Goal: Navigation & Orientation: Find specific page/section

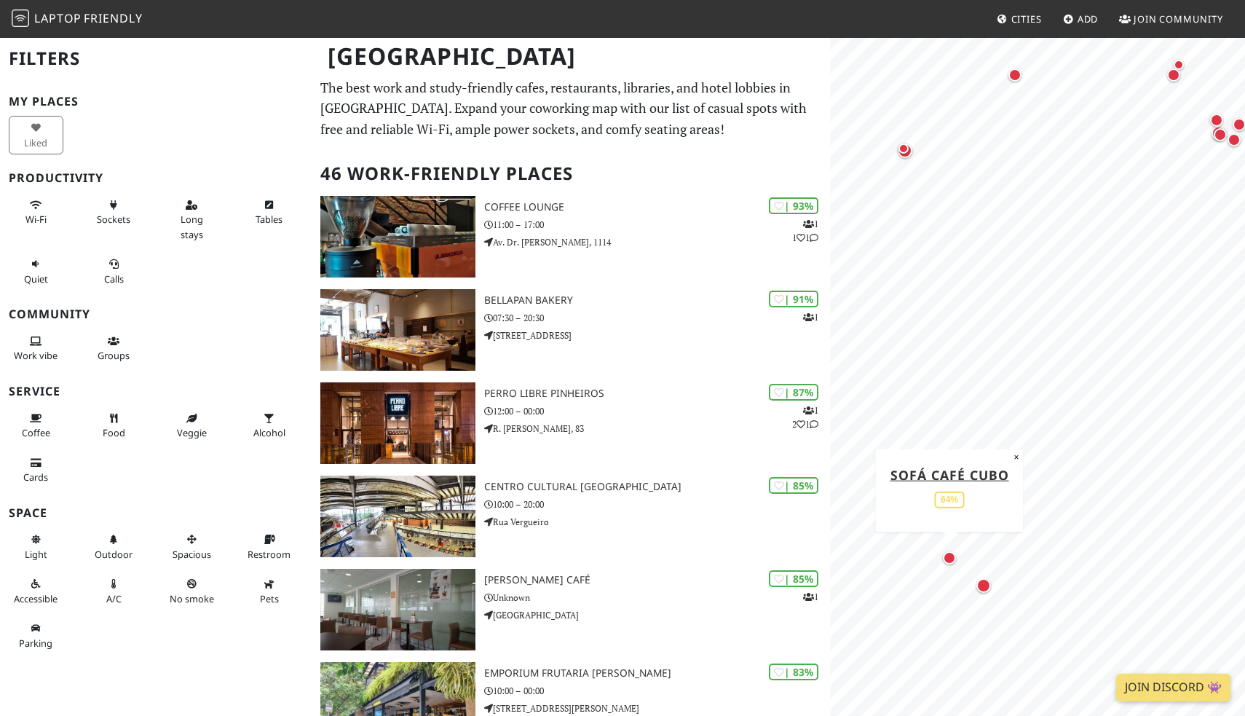
click at [947, 558] on div "Map marker" at bounding box center [949, 557] width 13 height 13
click at [983, 587] on div "Map marker" at bounding box center [983, 585] width 15 height 15
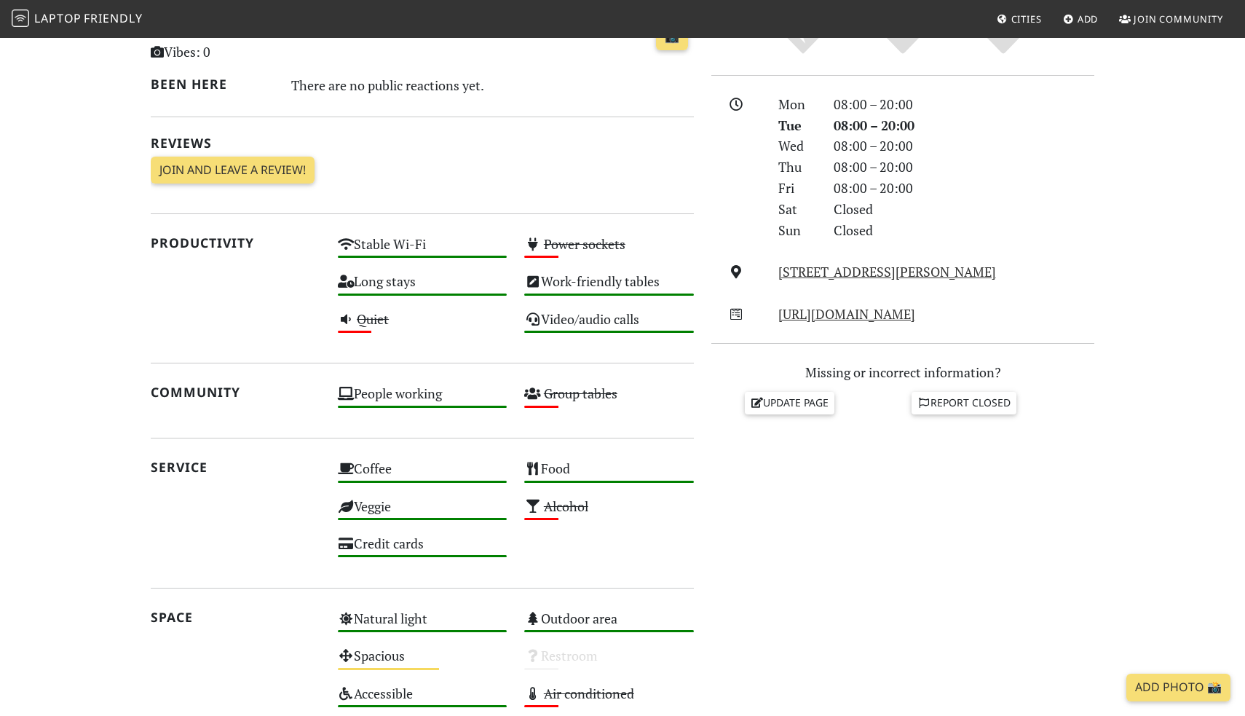
scroll to position [370, 0]
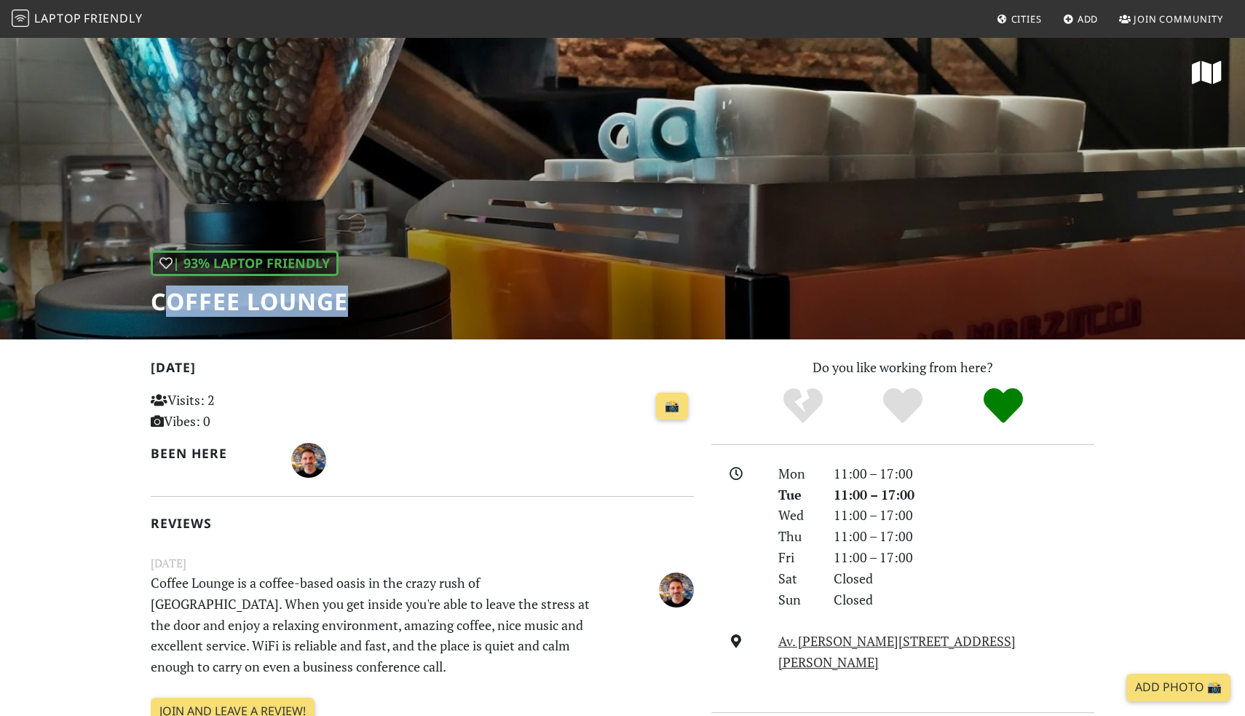
drag, startPoint x: 159, startPoint y: 299, endPoint x: 341, endPoint y: 308, distance: 181.5
click at [341, 309] on h1 "Coffee Lounge" at bounding box center [249, 302] width 197 height 28
click at [341, 308] on h1 "Coffee Lounge" at bounding box center [249, 302] width 197 height 28
drag, startPoint x: 371, startPoint y: 302, endPoint x: 340, endPoint y: 312, distance: 32.9
click at [340, 312] on div "| 93% Laptop Friendly Coffee Lounge" at bounding box center [622, 187] width 1245 height 303
